Goal: Find specific page/section: Find specific page/section

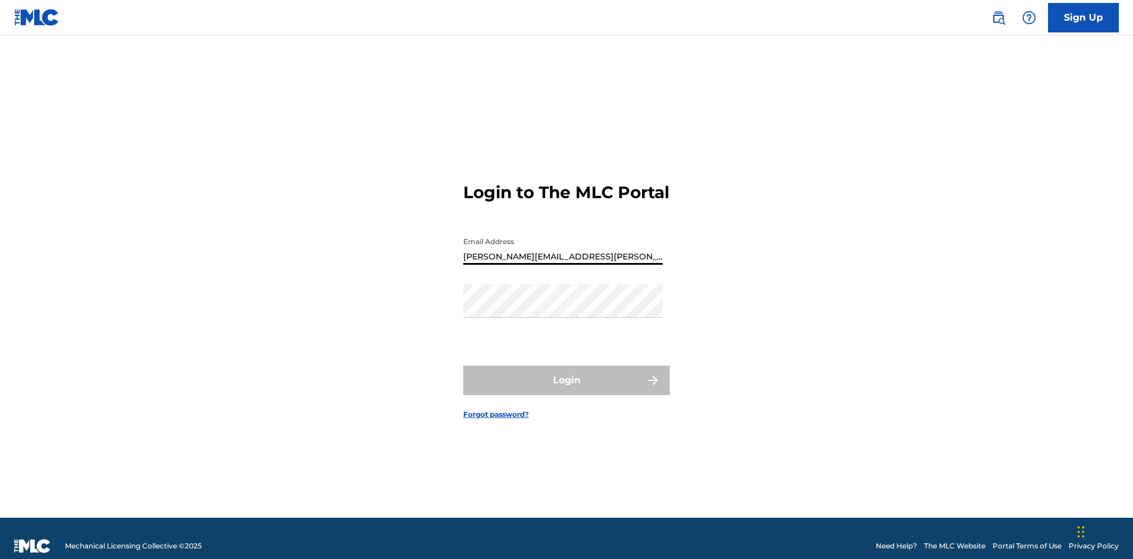
type input "[PERSON_NAME][EMAIL_ADDRESS][PERSON_NAME][DOMAIN_NAME]"
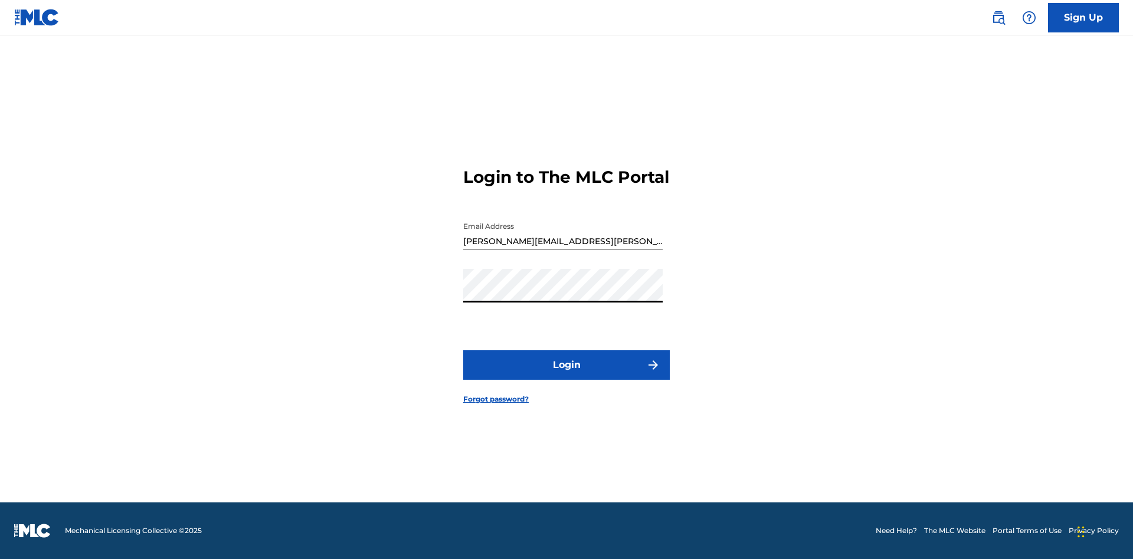
click at [566, 375] on button "Login" at bounding box center [566, 364] width 206 height 29
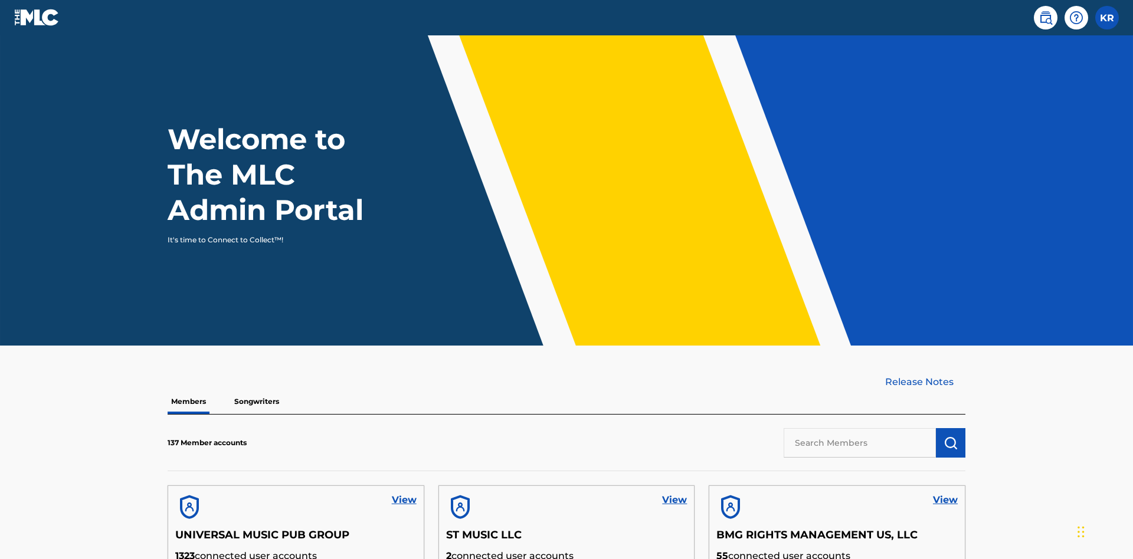
click at [860, 428] on input "text" at bounding box center [859, 442] width 152 height 29
click at [950, 436] on img "submit" at bounding box center [950, 443] width 14 height 14
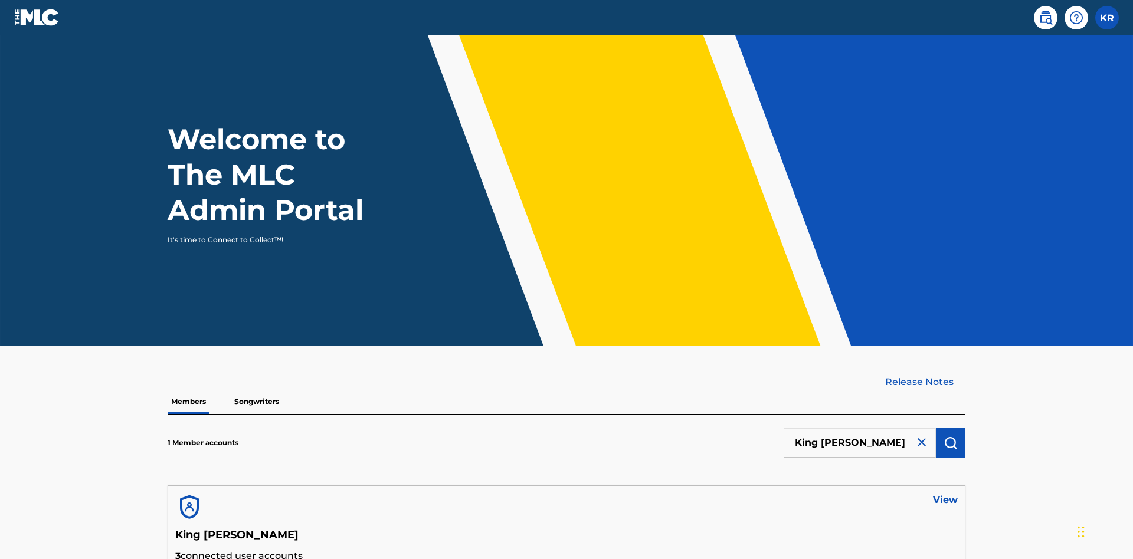
click at [945, 493] on link "View" at bounding box center [945, 500] width 25 height 14
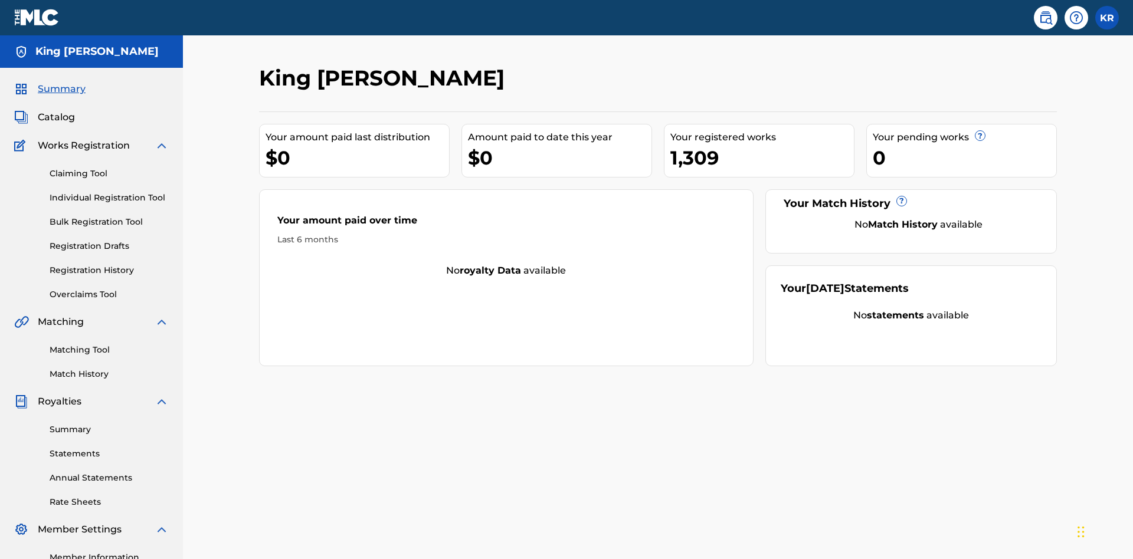
click at [56, 110] on span "Catalog" at bounding box center [56, 117] width 37 height 14
